Goal: Information Seeking & Learning: Learn about a topic

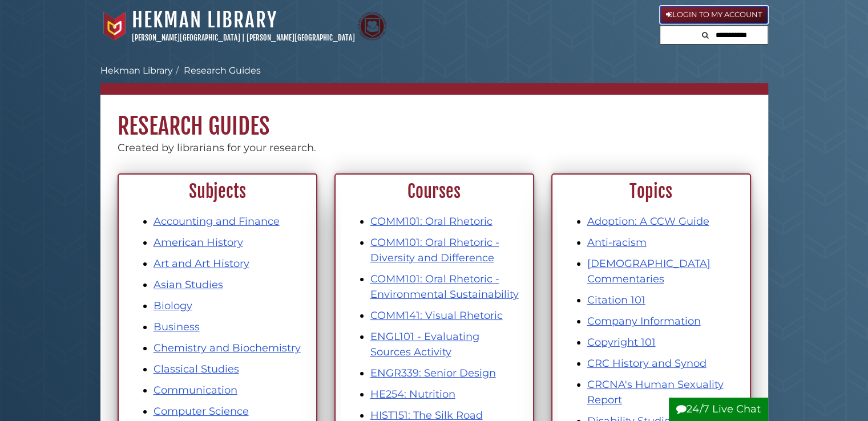
click at [697, 7] on link "Login to My Account" at bounding box center [714, 15] width 108 height 18
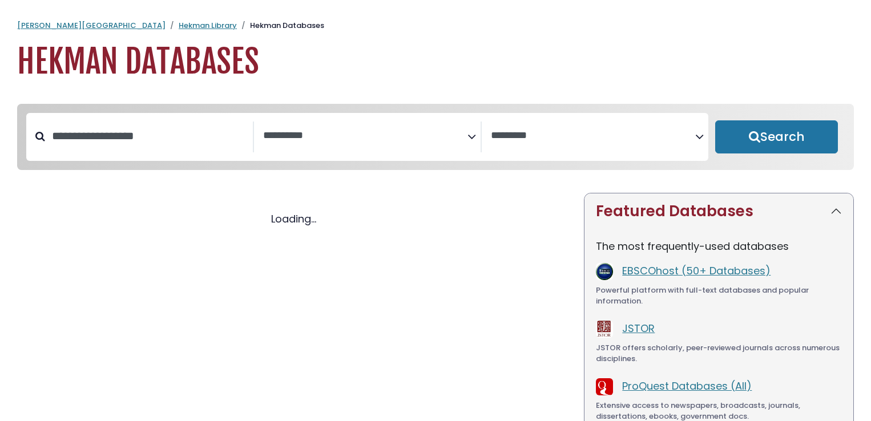
select select "Database Subject Filter"
select select "Database Vendors Filter"
select select "Database Subject Filter"
select select "Database Vendors Filter"
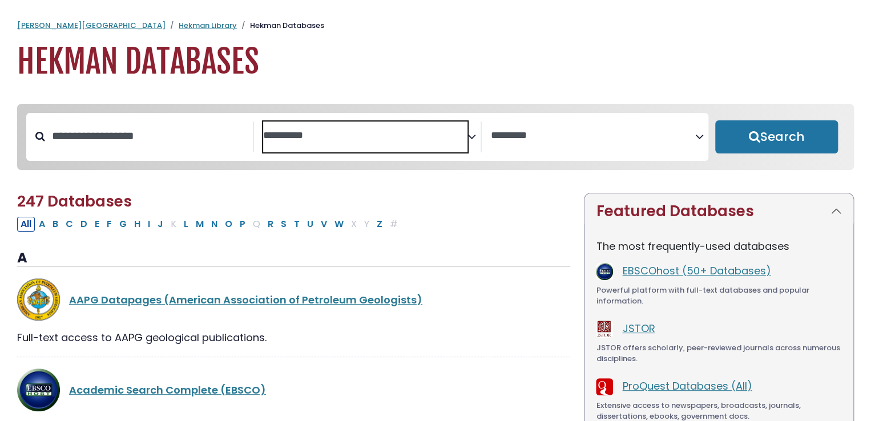
click at [419, 142] on textarea "Search" at bounding box center [365, 136] width 204 height 12
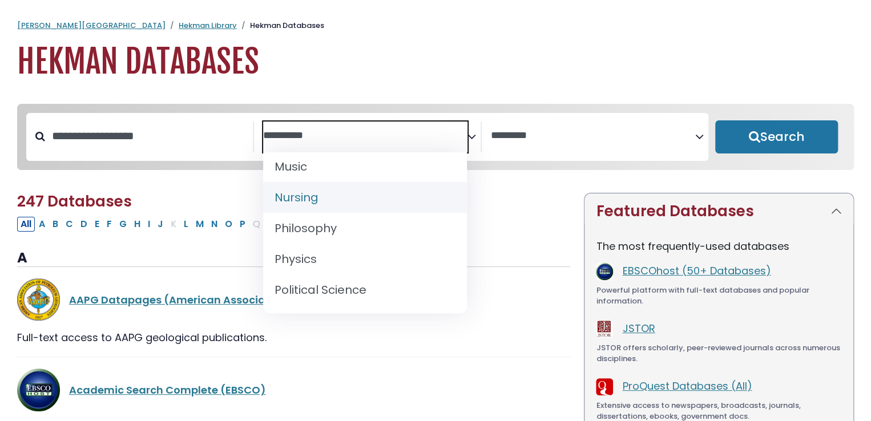
scroll to position [909, 0]
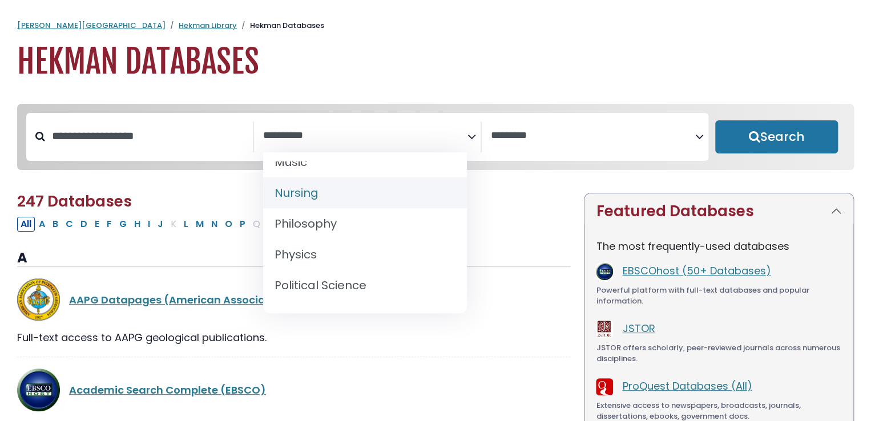
select select "*****"
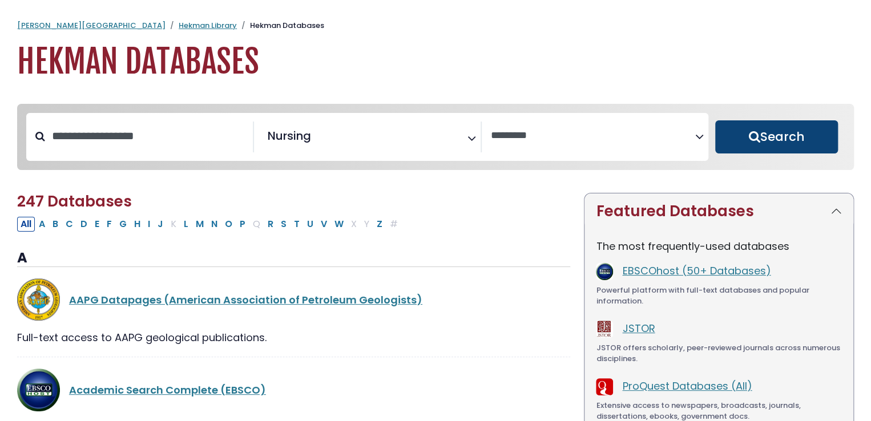
click at [751, 136] on button "Search" at bounding box center [776, 136] width 123 height 33
select select "Database Vendors Filter"
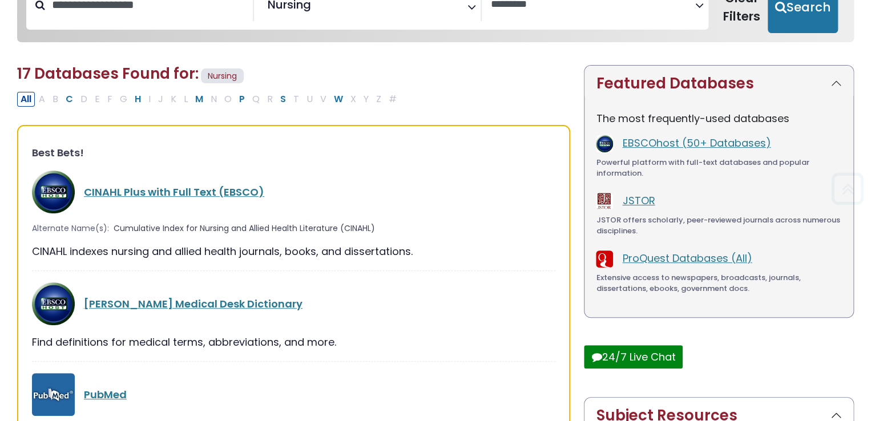
scroll to position [139, 0]
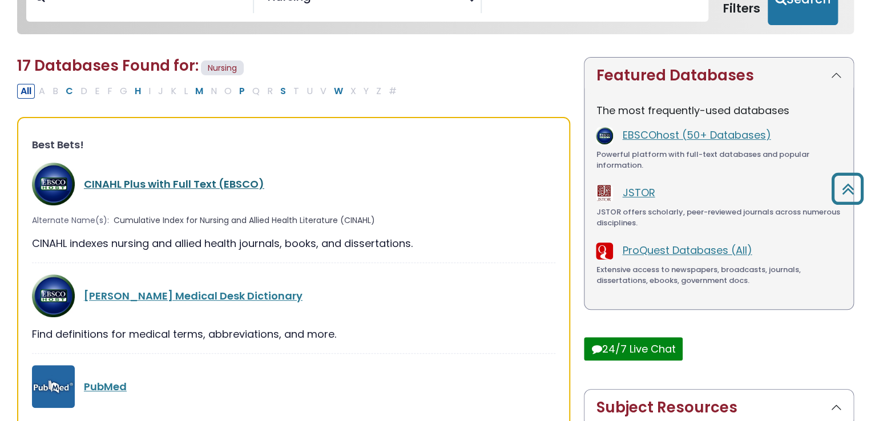
click at [216, 185] on link "CINAHL Plus with Full Text (EBSCO)" at bounding box center [174, 184] width 180 height 14
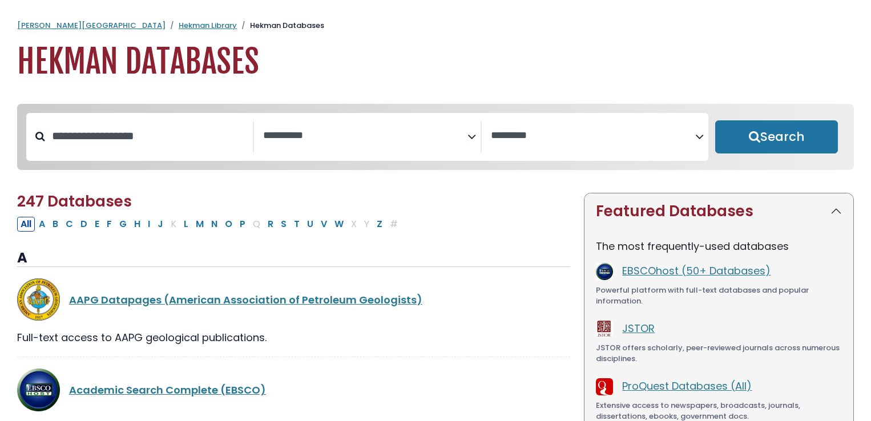
select select "Database Subject Filter"
select select "Database Vendors Filter"
click at [413, 128] on span "Search filters" at bounding box center [365, 134] width 204 height 14
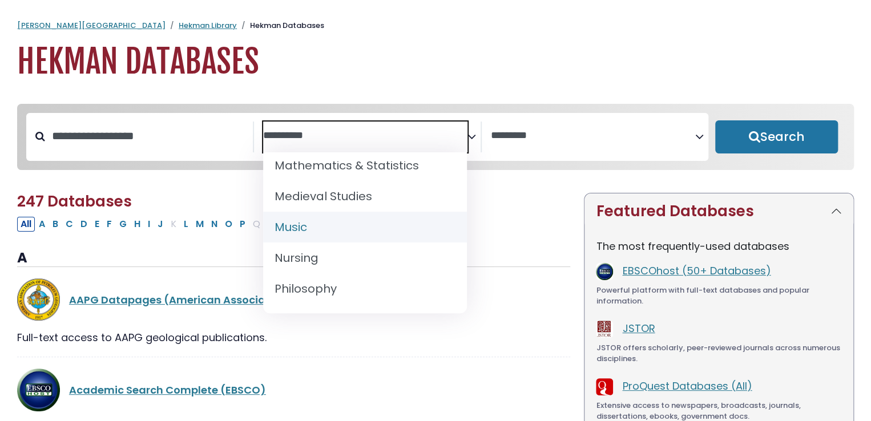
scroll to position [848, 0]
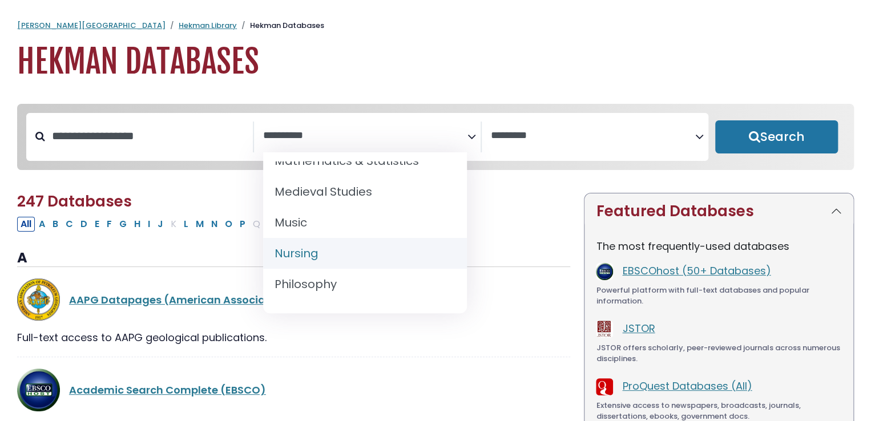
select select "*****"
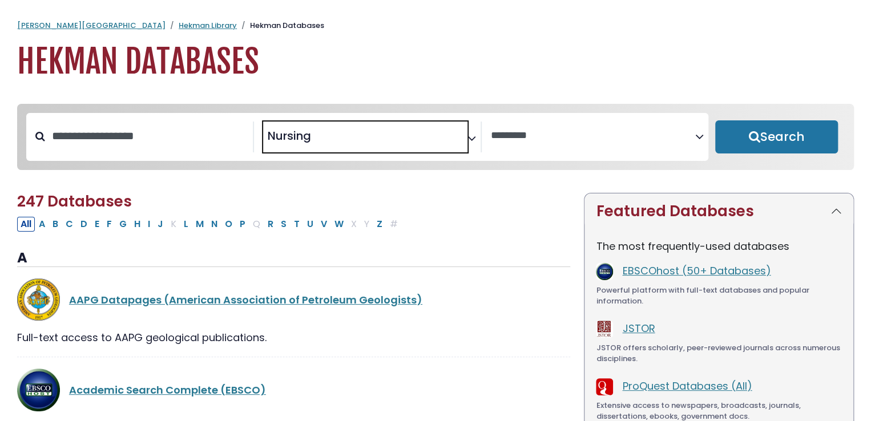
scroll to position [428, 0]
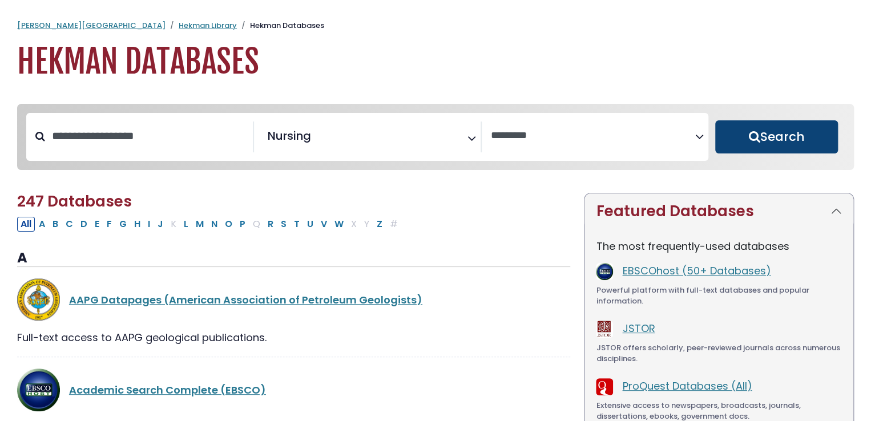
click at [753, 131] on button "Search" at bounding box center [776, 136] width 123 height 33
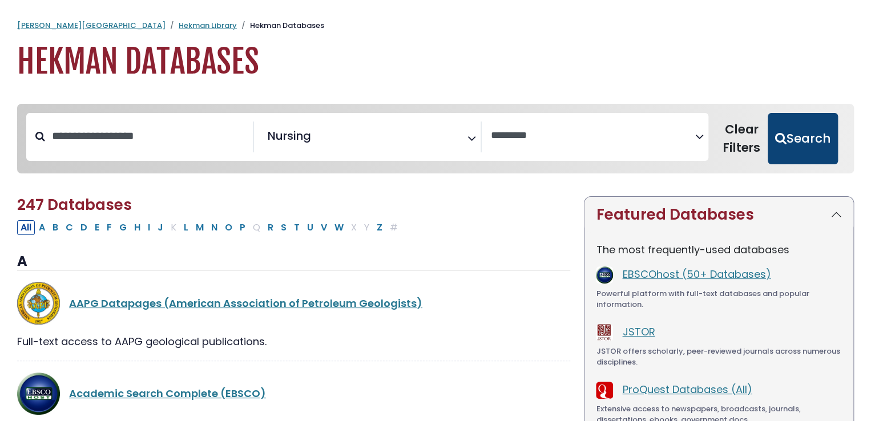
select select "Database Vendors Filter"
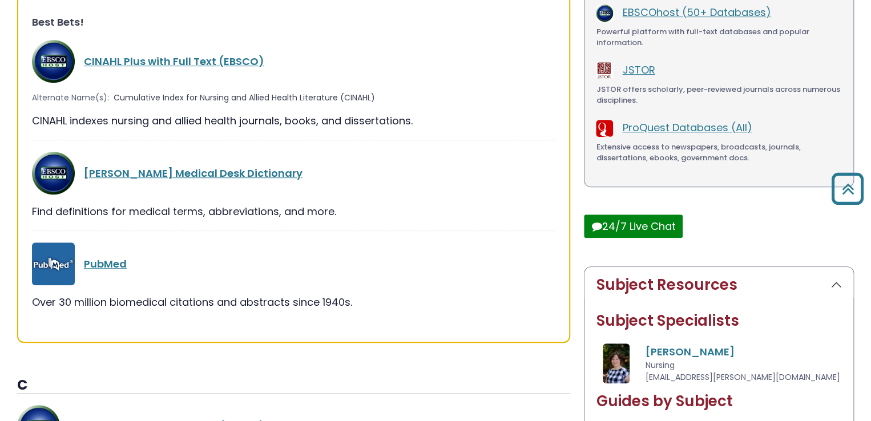
scroll to position [294, 0]
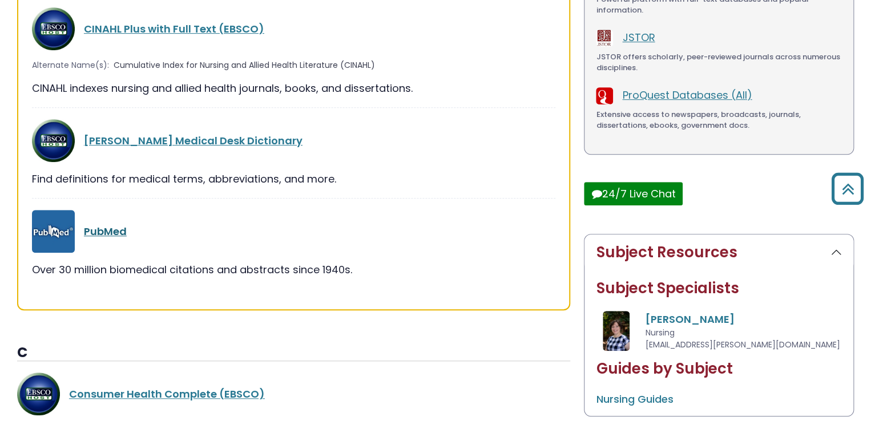
click at [110, 227] on link "PubMed" at bounding box center [105, 231] width 43 height 14
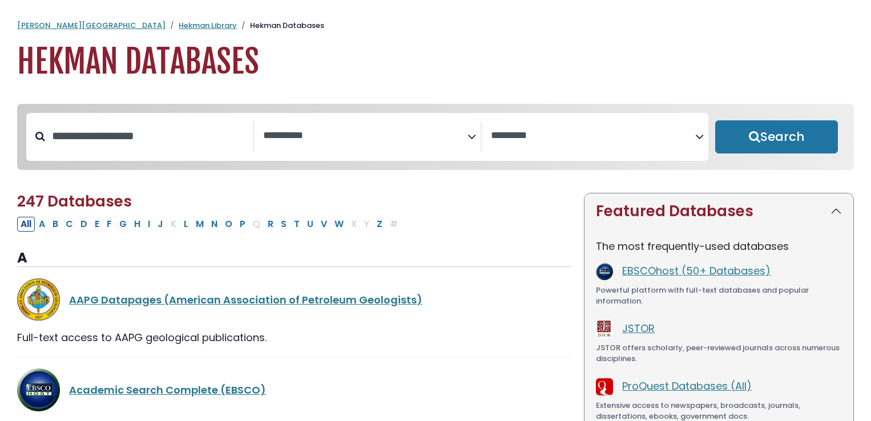
select select "Database Subject Filter"
select select "Database Vendors Filter"
click at [353, 144] on span "Search filters" at bounding box center [365, 137] width 204 height 31
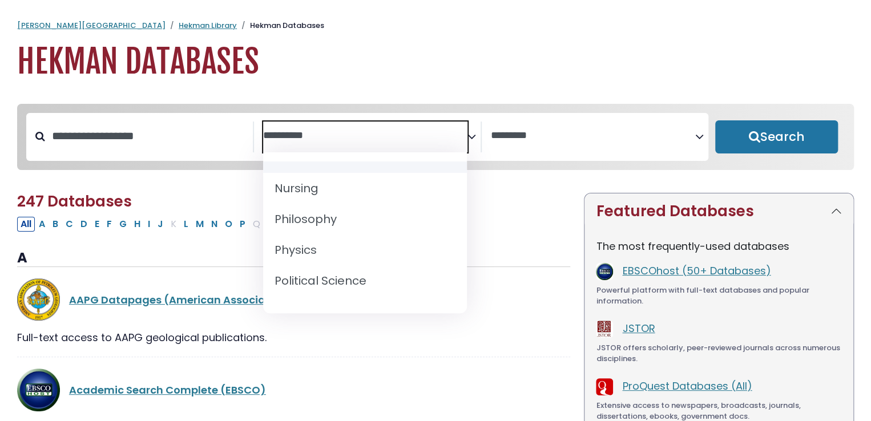
scroll to position [913, 0]
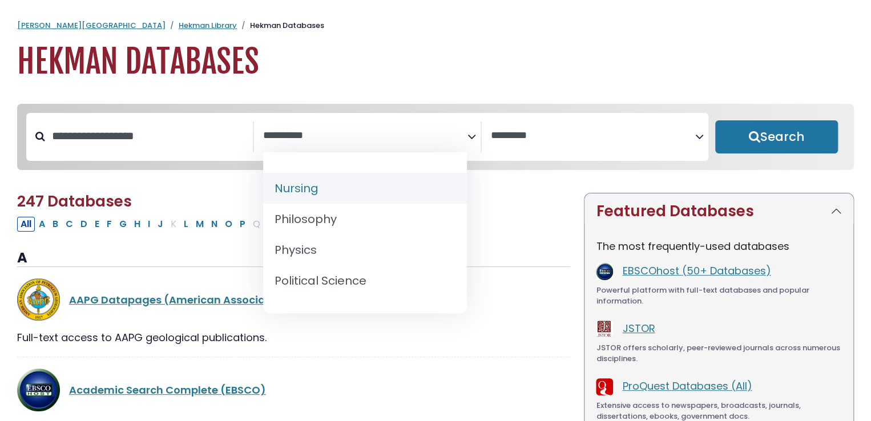
select select "*****"
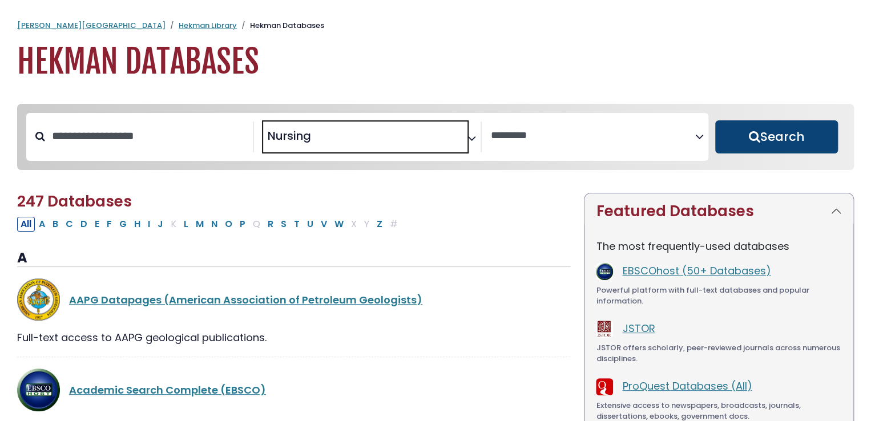
click at [788, 128] on button "Search" at bounding box center [776, 136] width 123 height 33
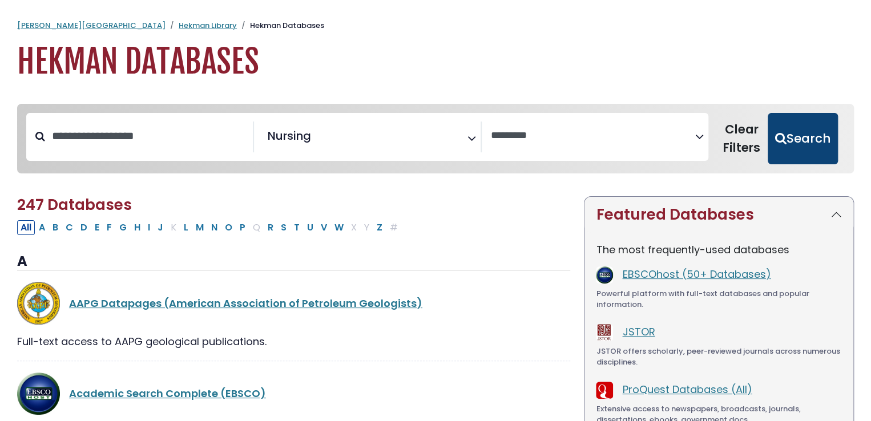
select select "Database Vendors Filter"
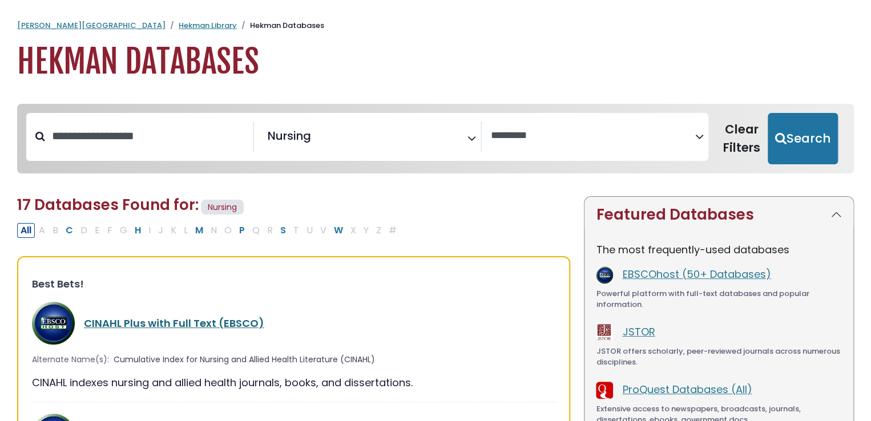
click at [132, 324] on link "CINAHL Plus with Full Text (EBSCO)" at bounding box center [174, 323] width 180 height 14
